Goal: Transaction & Acquisition: Purchase product/service

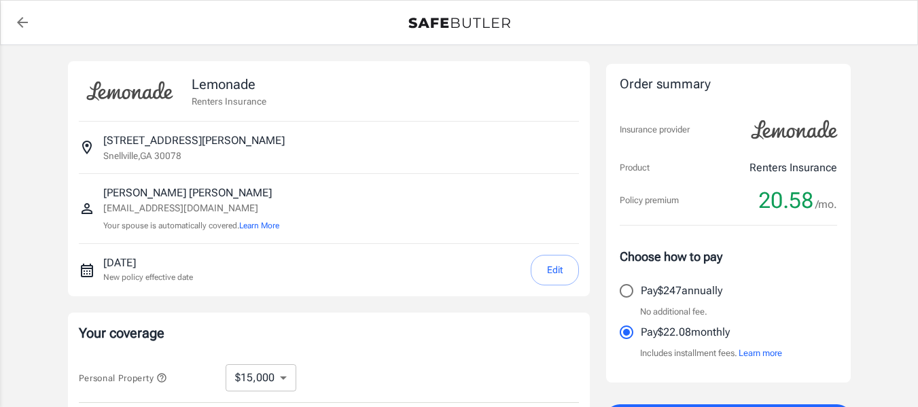
select select "15000"
select select "500"
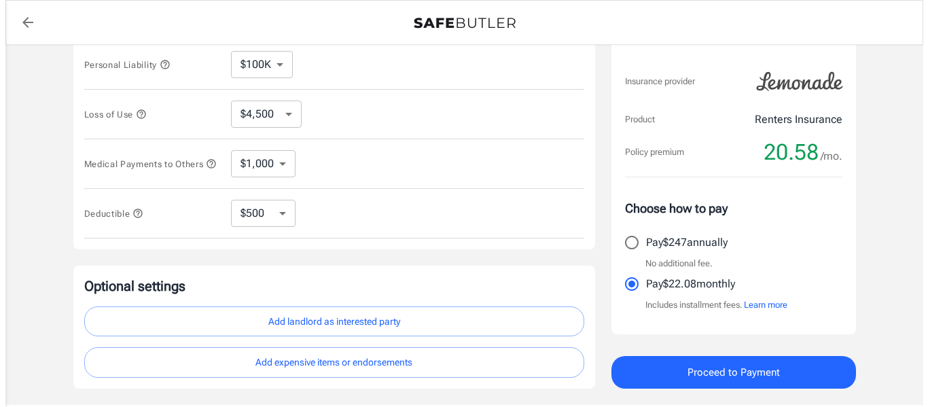
scroll to position [394, 0]
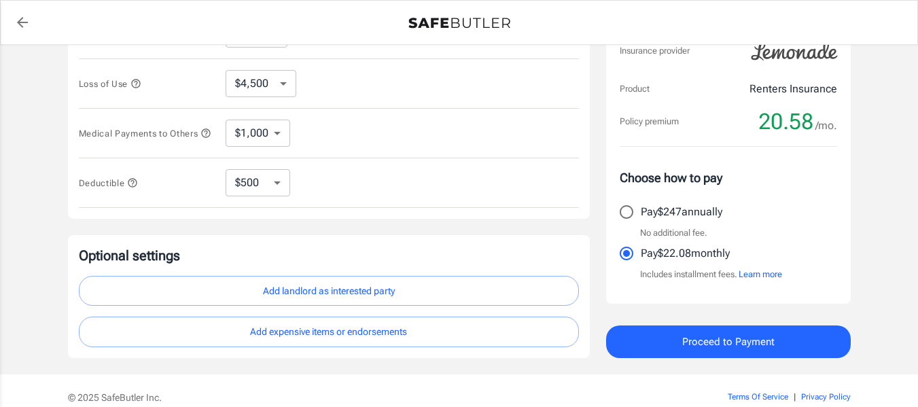
click at [305, 300] on button "Add landlord as interested party" at bounding box center [329, 291] width 500 height 31
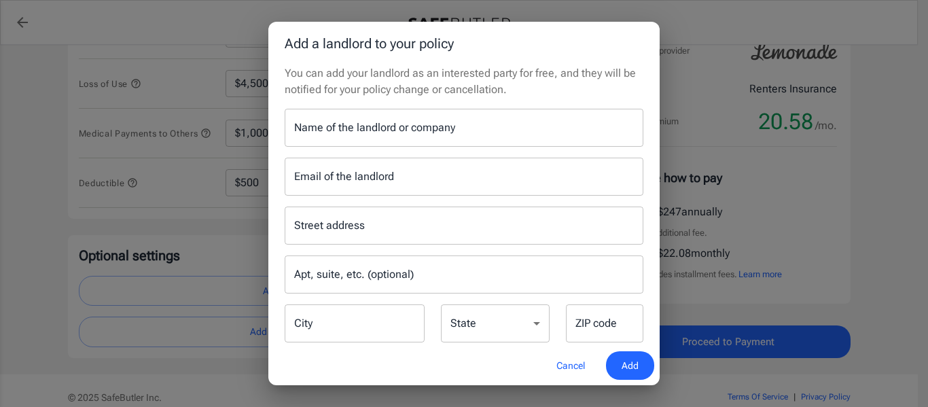
click at [373, 137] on input "Name of the landlord or company" at bounding box center [464, 128] width 359 height 38
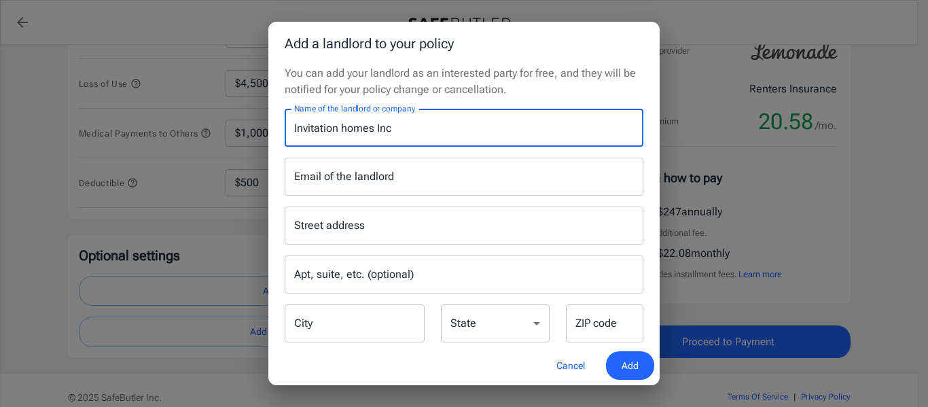
type input "Invitation homes Inc"
click at [328, 233] on input "Street address" at bounding box center [464, 226] width 347 height 26
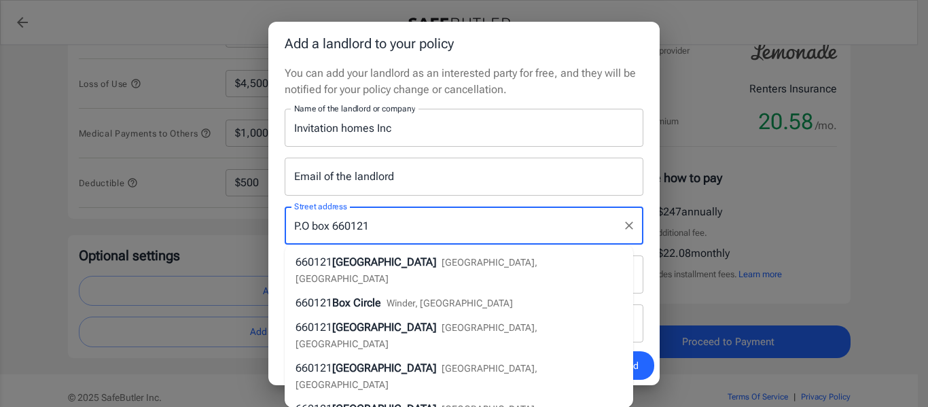
type input "P.O box 660121"
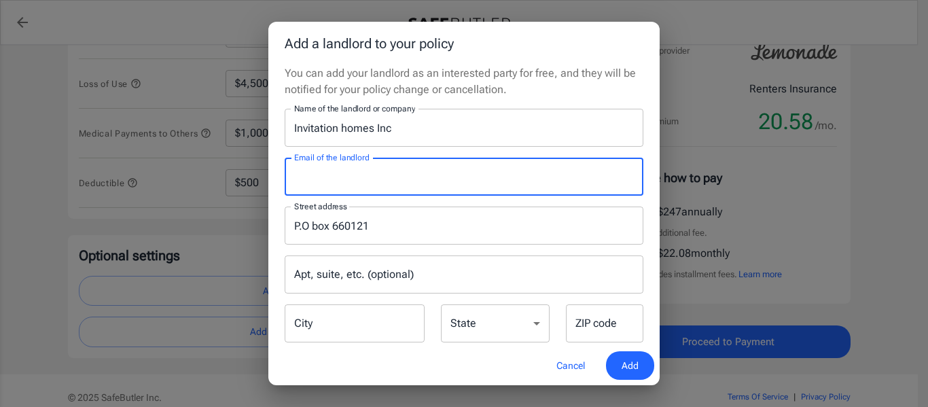
click at [467, 188] on input "Email of the landlord" at bounding box center [464, 177] width 359 height 38
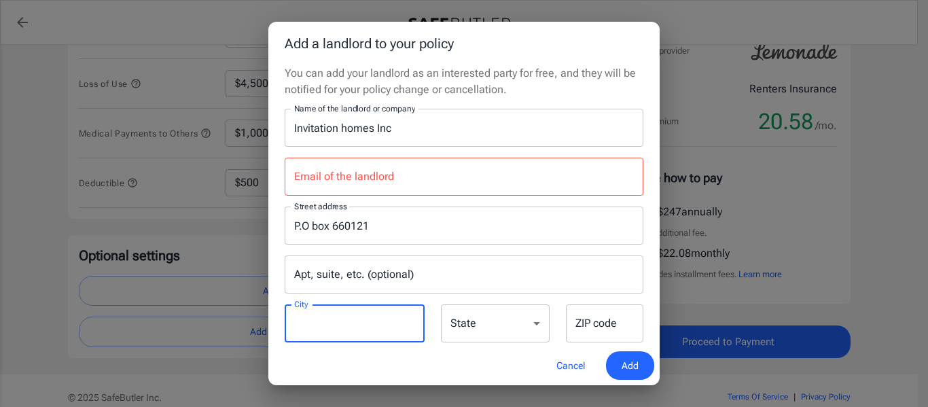
click at [339, 317] on input "City" at bounding box center [355, 323] width 140 height 38
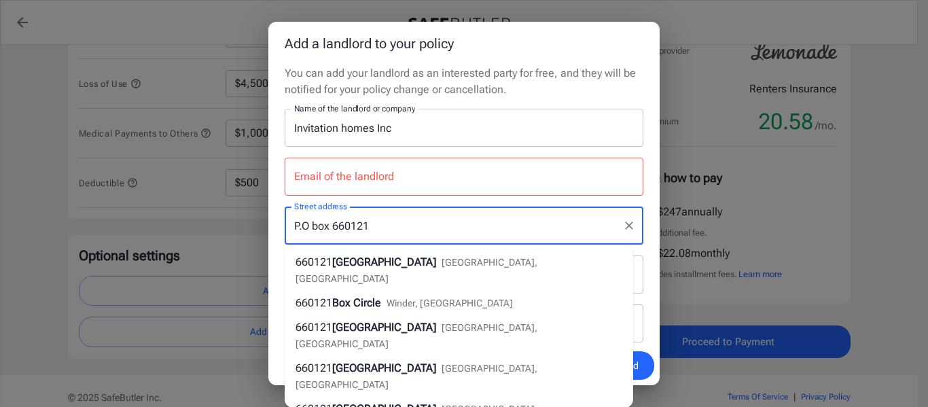
drag, startPoint x: 379, startPoint y: 228, endPoint x: 286, endPoint y: 226, distance: 92.4
click at [286, 226] on div "P.O box 660121 Street address" at bounding box center [464, 226] width 359 height 38
click at [279, 232] on div "Street address [GEOGRAPHIC_DATA] address" at bounding box center [464, 226] width 375 height 38
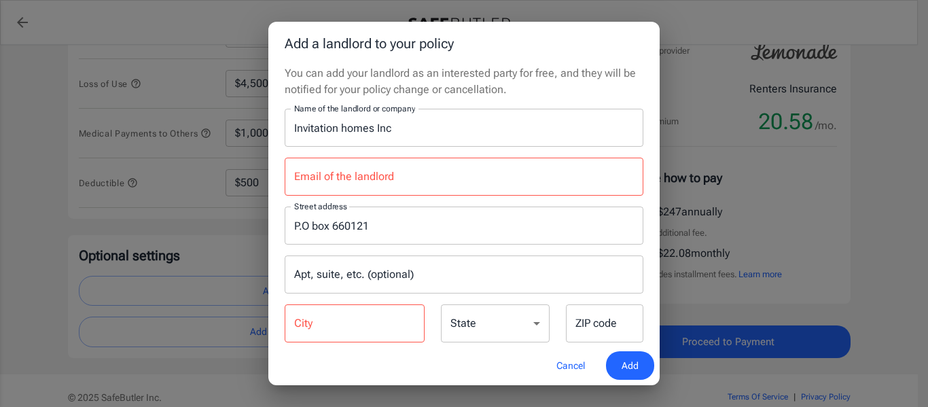
click at [326, 268] on input "Apt, suite, etc. (optional)" at bounding box center [464, 275] width 359 height 38
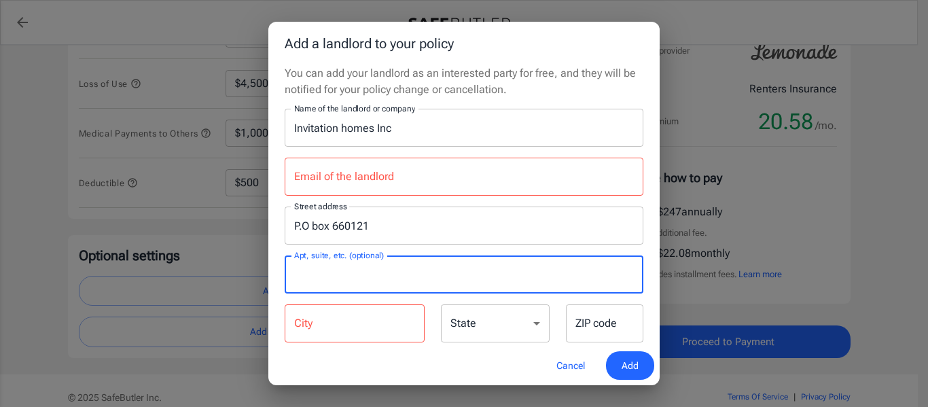
paste input "P.O box 660121"
type input "P.O box 660121"
click at [332, 316] on input "City" at bounding box center [355, 323] width 140 height 38
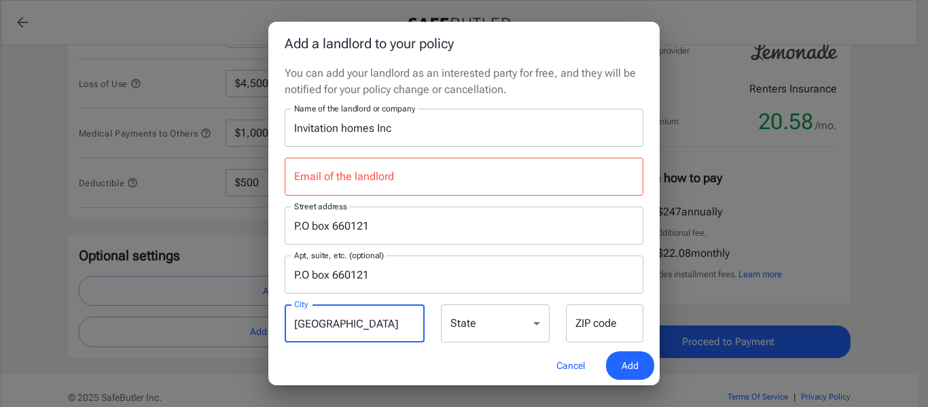
type input "[GEOGRAPHIC_DATA]"
click at [522, 320] on select "[US_STATE] [US_STATE] [US_STATE] [US_STATE] [US_STATE] [US_STATE] [US_STATE] [U…" at bounding box center [495, 323] width 109 height 38
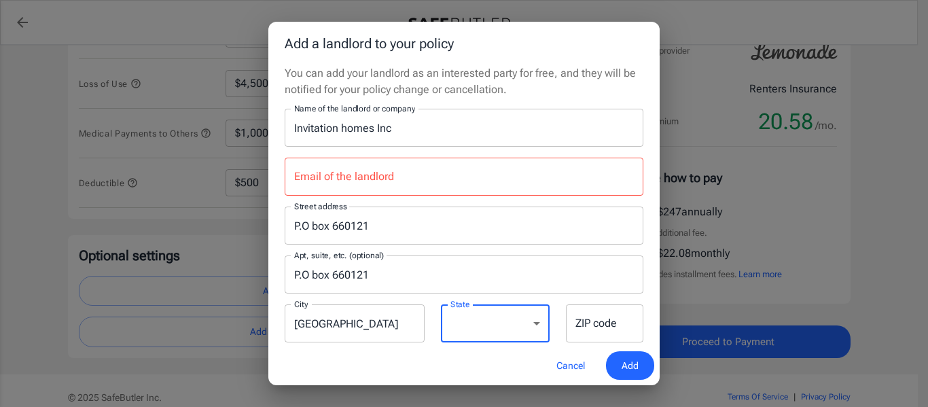
select select "[GEOGRAPHIC_DATA]"
click at [441, 304] on select "[US_STATE] [US_STATE] [US_STATE] [US_STATE] [US_STATE] [US_STATE] [US_STATE] [U…" at bounding box center [495, 323] width 109 height 38
click at [591, 320] on input "ZIP code" at bounding box center [604, 323] width 77 height 38
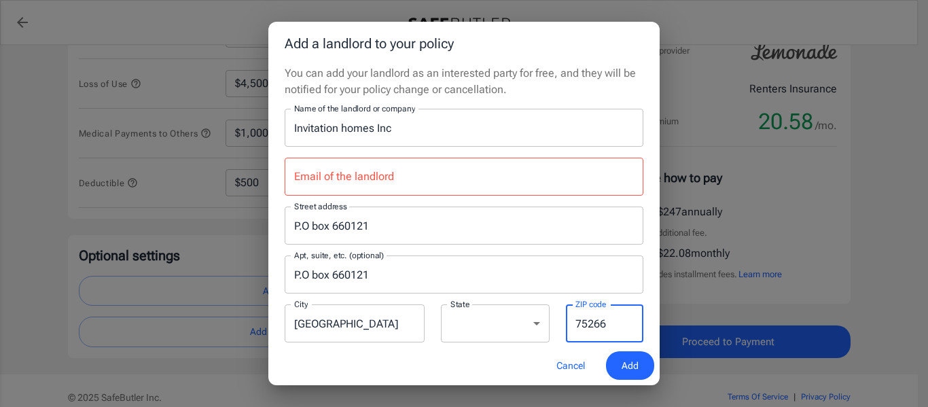
type input "75266"
click at [411, 180] on input "Email of the landlord" at bounding box center [464, 177] width 359 height 38
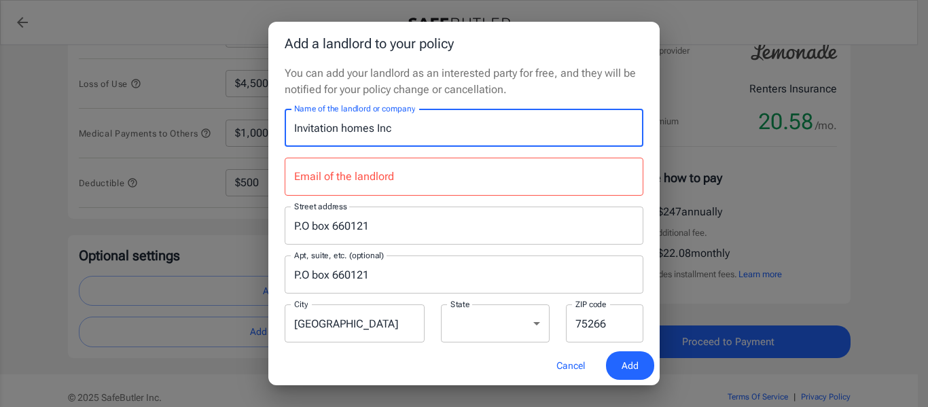
click at [408, 134] on input "Invitation homes Inc" at bounding box center [464, 128] width 359 height 38
type input "Invitation homes Inc, THR Property Management LP"
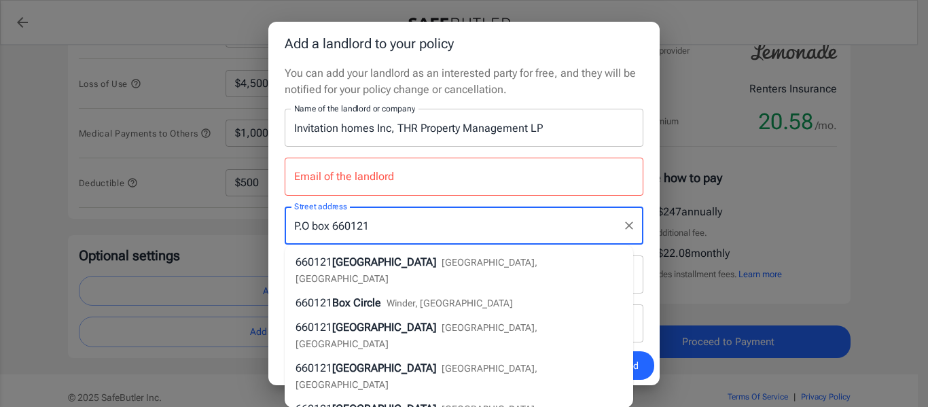
click at [394, 227] on input "P.O box 660121" at bounding box center [454, 226] width 326 height 26
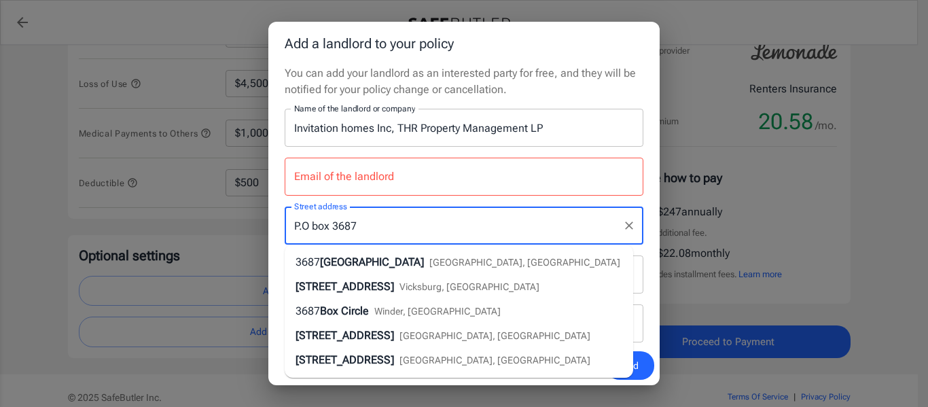
type input "P.O box 3687"
click at [583, 160] on input "Email of the landlord" at bounding box center [464, 177] width 359 height 38
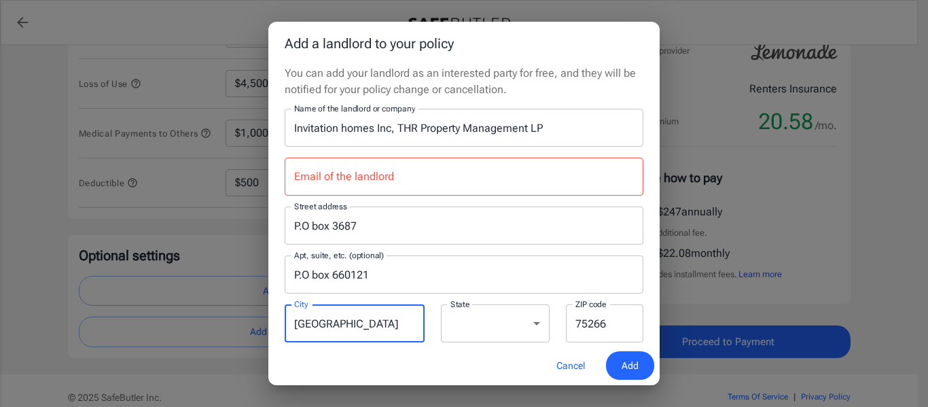
drag, startPoint x: 329, startPoint y: 323, endPoint x: 287, endPoint y: 324, distance: 41.5
click at [287, 324] on input "[GEOGRAPHIC_DATA]" at bounding box center [355, 323] width 140 height 38
type input "Coppell"
click at [609, 322] on input "75266" at bounding box center [604, 323] width 77 height 38
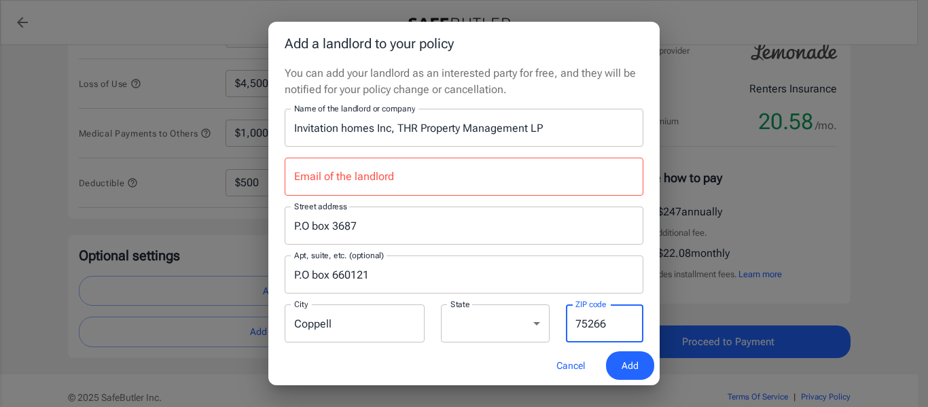
drag, startPoint x: 610, startPoint y: 325, endPoint x: 557, endPoint y: 328, distance: 53.1
click at [558, 328] on div "ZIP code 75266 ZIP code" at bounding box center [605, 324] width 94 height 40
type input "75019"
click at [321, 179] on input "Email of the landlord" at bounding box center [464, 177] width 359 height 38
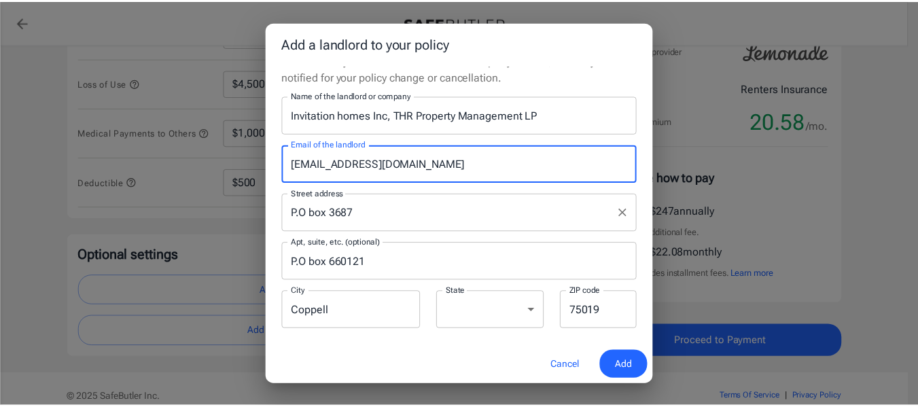
scroll to position [23, 0]
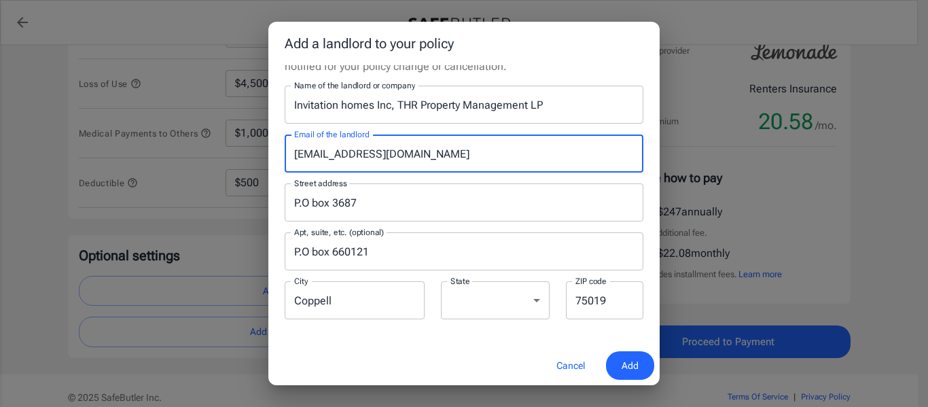
type input "[EMAIL_ADDRESS][DOMAIN_NAME]"
click at [626, 368] on span "Add" at bounding box center [630, 365] width 17 height 17
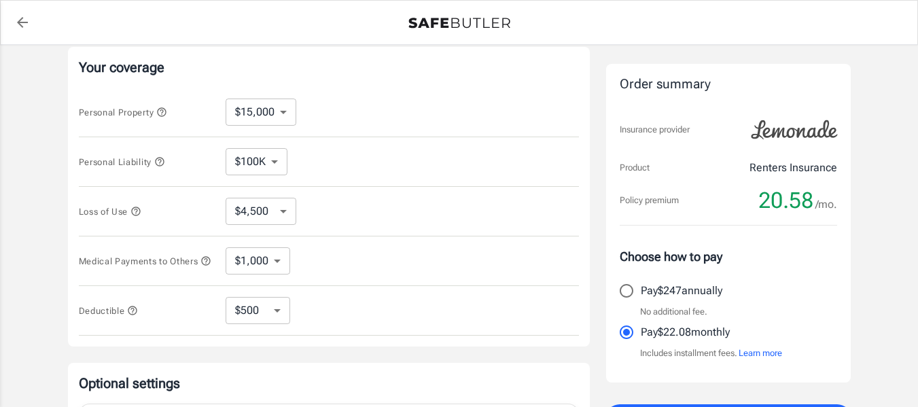
scroll to position [258, 0]
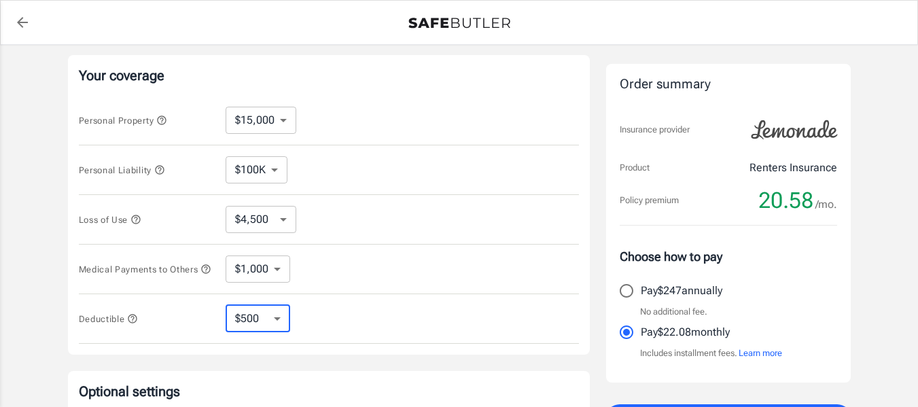
click at [280, 322] on select "$250 $500 $1,000 $2,500" at bounding box center [258, 318] width 65 height 27
select select "250"
click at [277, 324] on select "$250 $500 $1,000 $2,500" at bounding box center [258, 318] width 65 height 27
select select "500"
click at [260, 318] on select "$250 $500 $1,000 $2,500" at bounding box center [258, 318] width 65 height 27
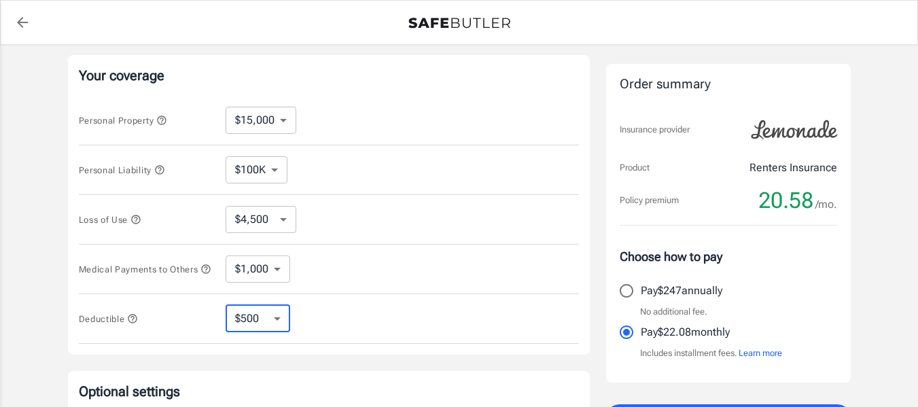
select select "250"
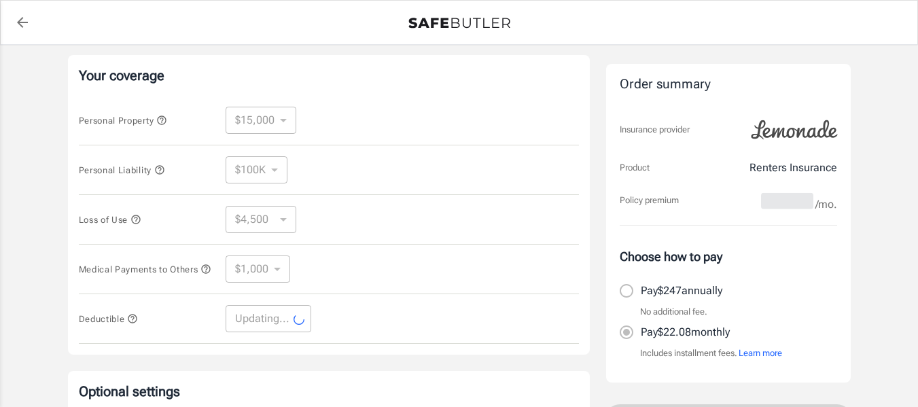
select select "250"
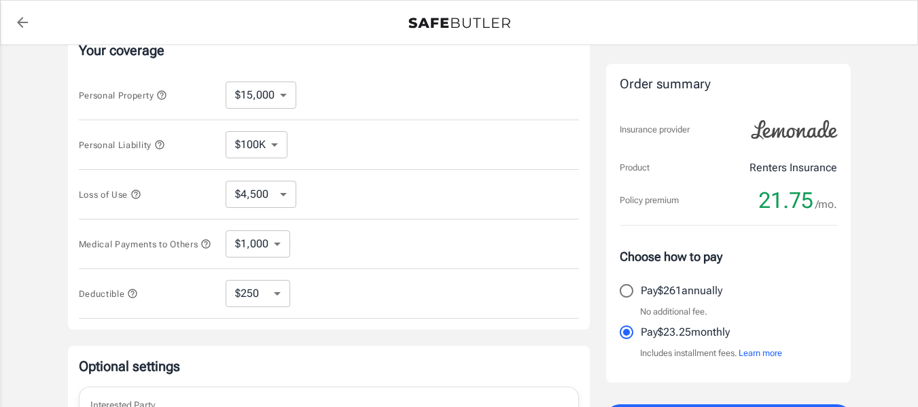
scroll to position [251, 0]
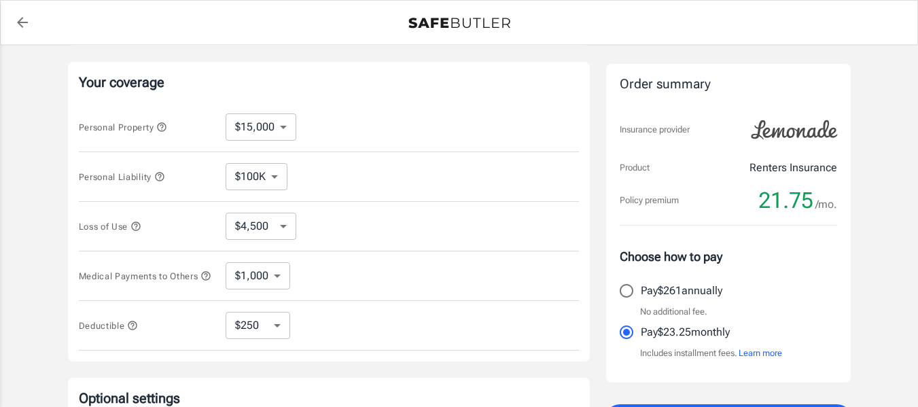
click at [282, 126] on select "$10,000 $15,000 $20,000 $25,000 $30,000 $40,000 $50,000 $100K $150K $200K $250K" at bounding box center [261, 126] width 71 height 27
select select "25000"
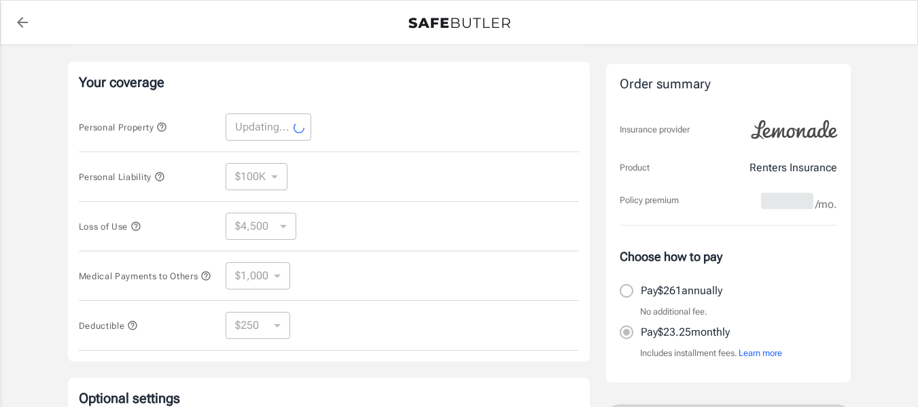
select select "25000"
select select "7500"
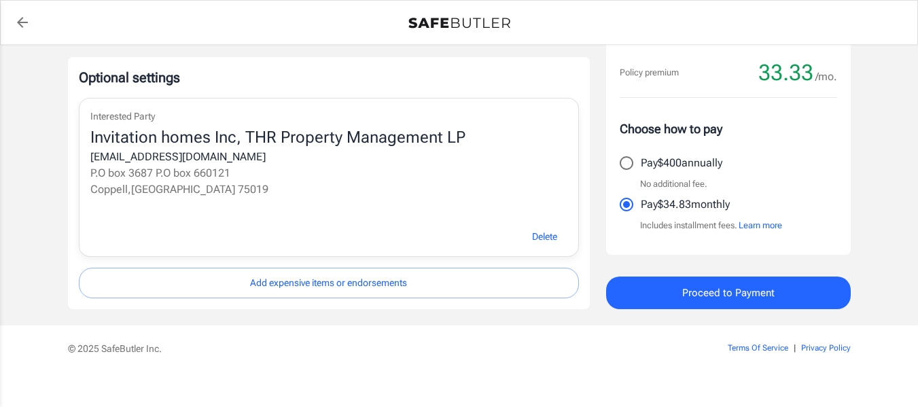
scroll to position [591, 0]
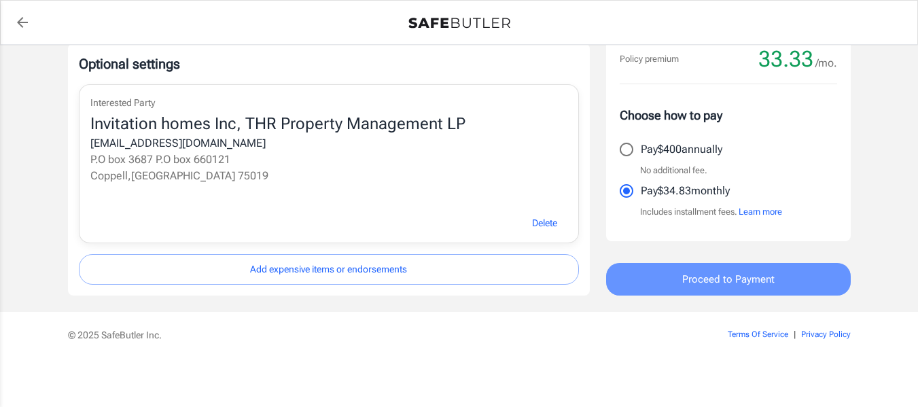
click at [687, 285] on span "Proceed to Payment" at bounding box center [728, 279] width 92 height 18
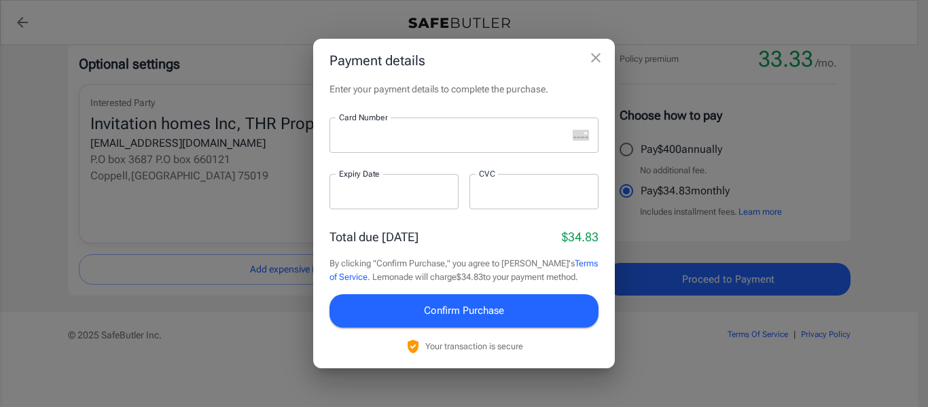
click at [598, 59] on icon "close" at bounding box center [596, 58] width 16 height 16
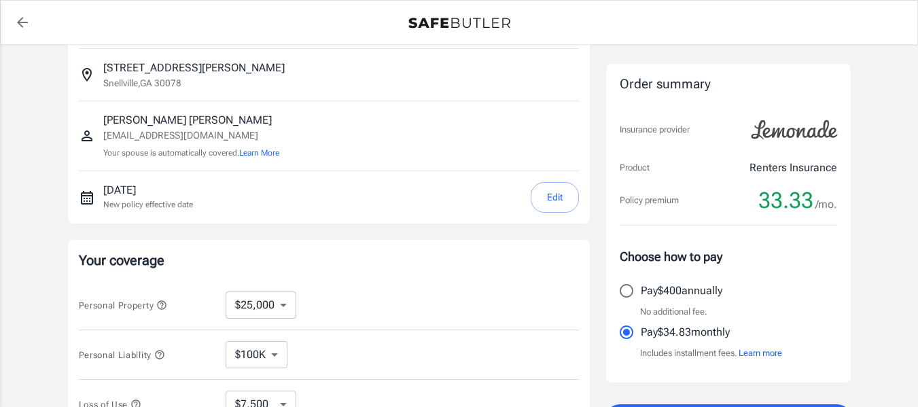
scroll to position [136, 0]
